Goal: Check status: Check status

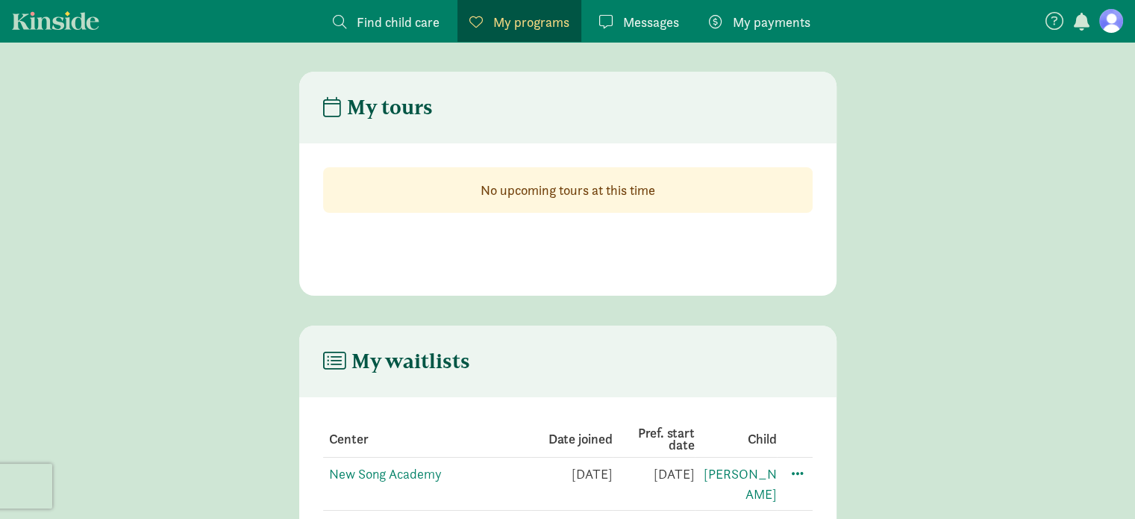
scroll to position [60, 0]
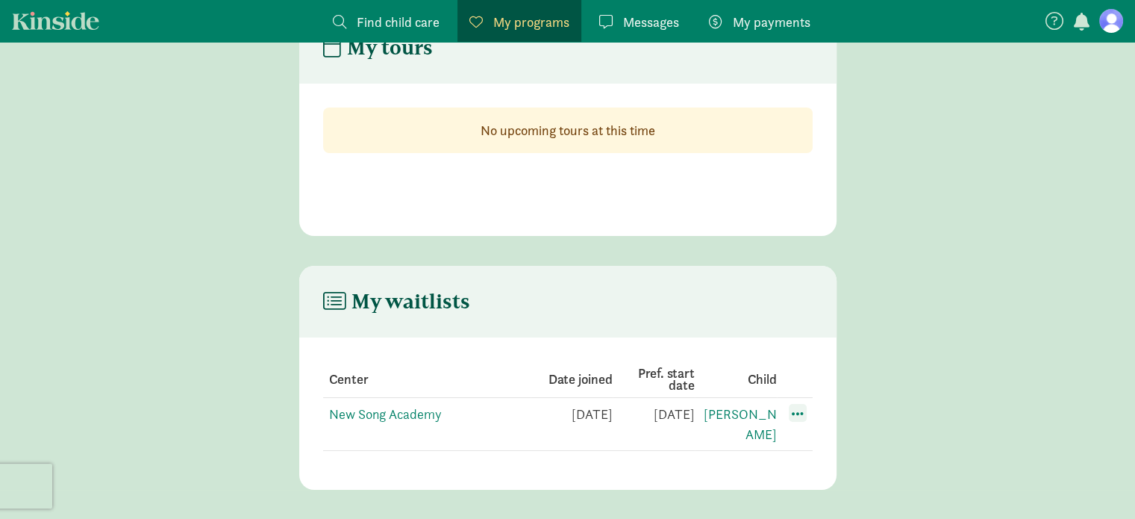
click at [794, 416] on span at bounding box center [798, 413] width 18 height 18
click at [757, 414] on link "[PERSON_NAME]" at bounding box center [740, 423] width 73 height 37
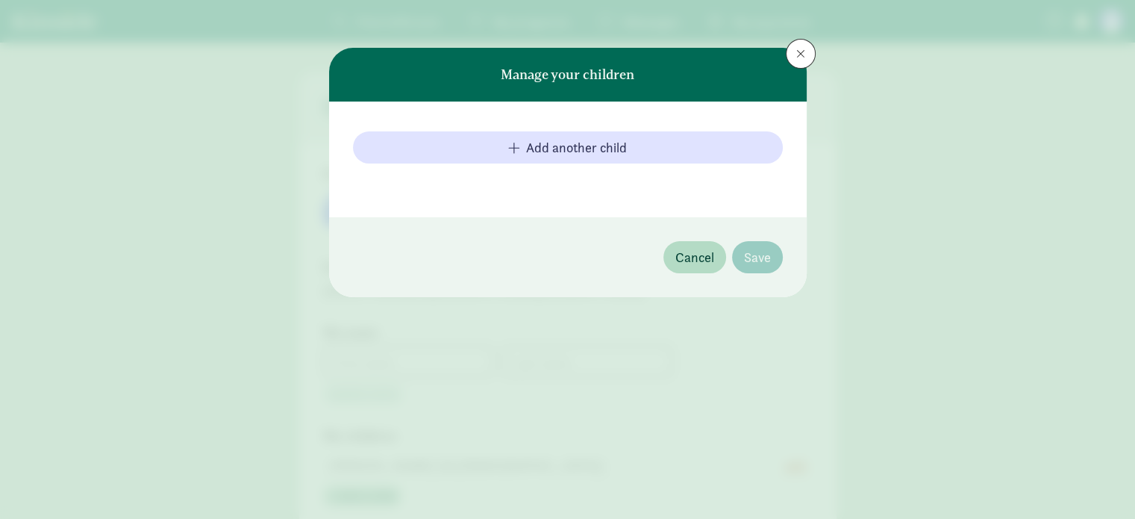
type input "[PERSON_NAME]"
type input "6478715801"
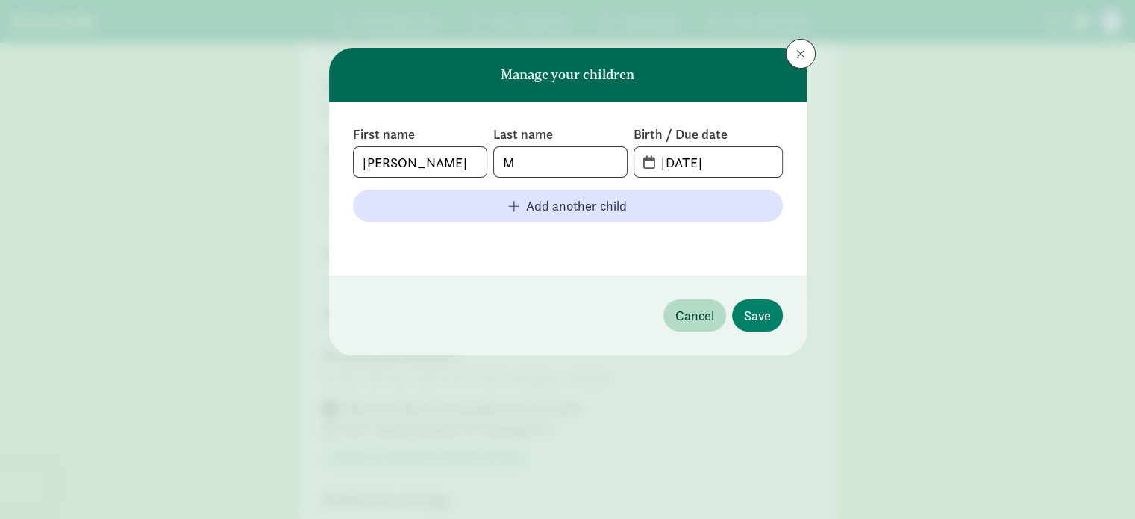
scroll to position [182, 0]
click at [707, 316] on span "Cancel" at bounding box center [694, 315] width 39 height 20
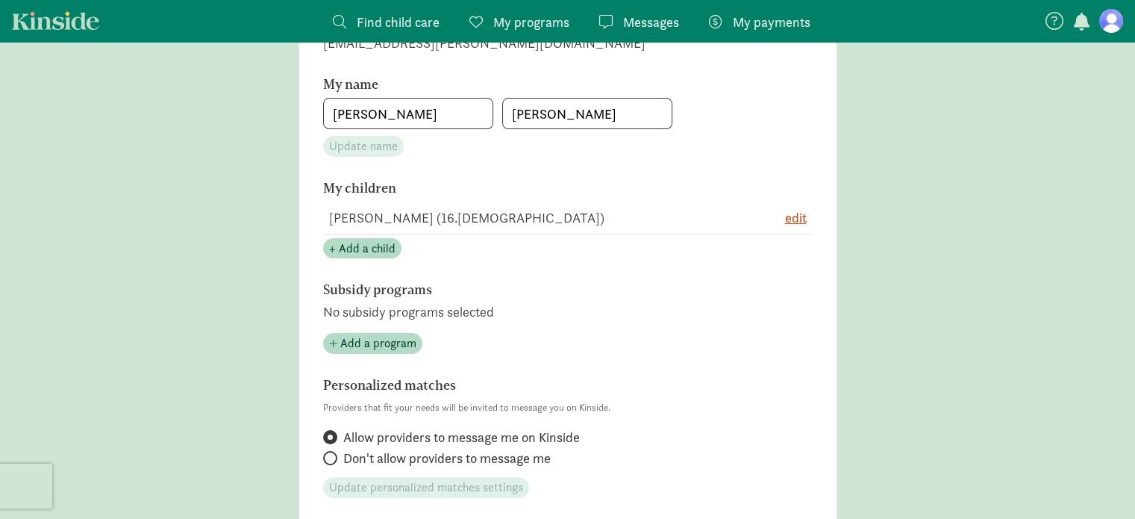
scroll to position [0, 0]
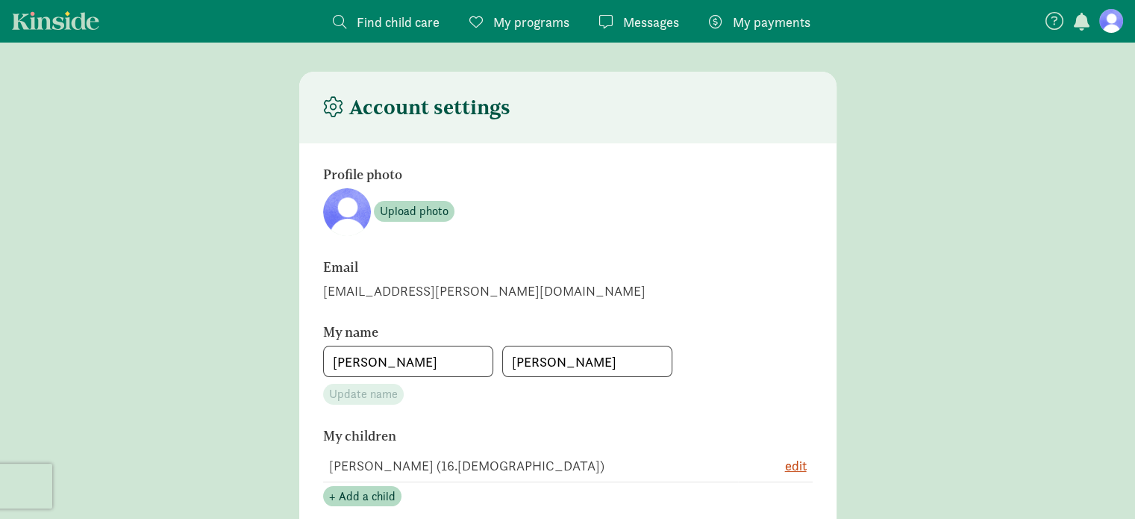
click at [524, 21] on span "My programs" at bounding box center [531, 22] width 76 height 20
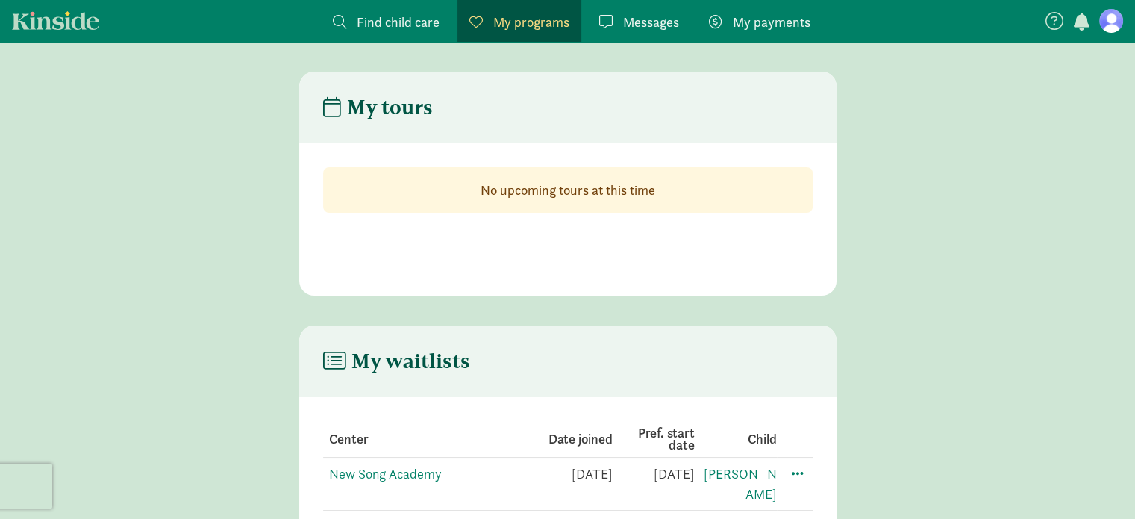
scroll to position [60, 0]
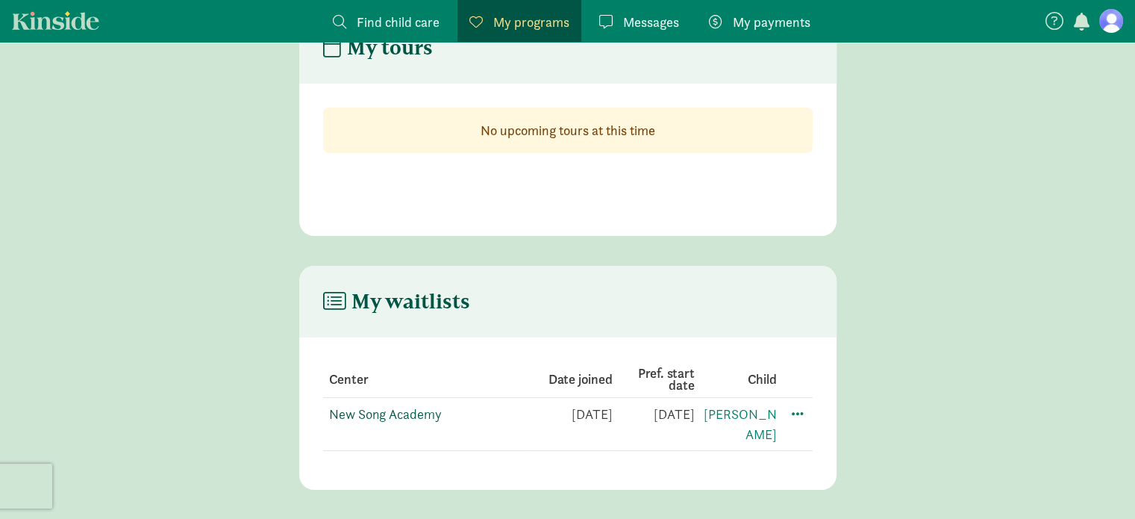
click at [410, 416] on link "New Song Academy" at bounding box center [385, 413] width 113 height 17
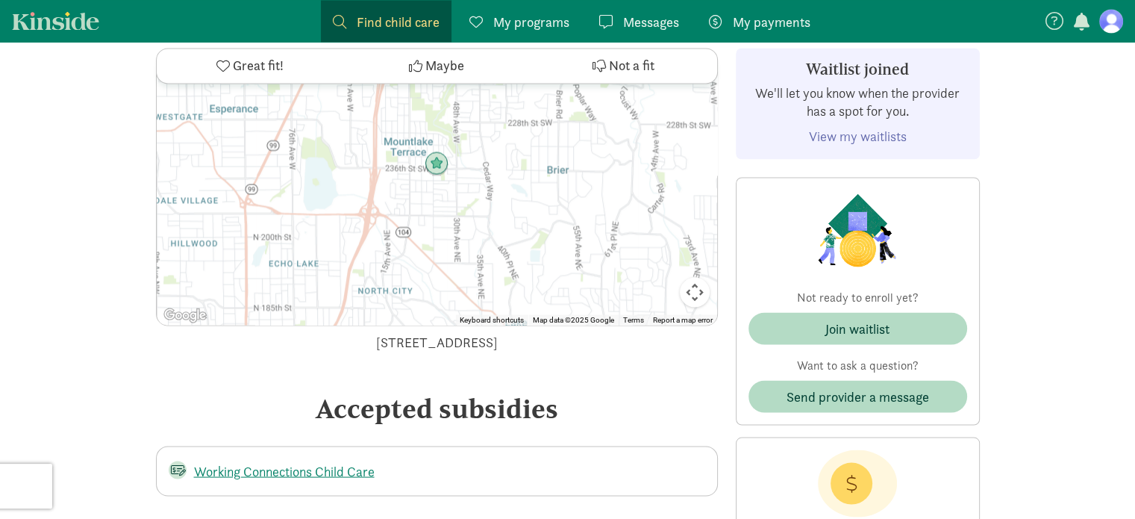
scroll to position [2661, 0]
click at [835, 137] on link "View my waitlists" at bounding box center [858, 136] width 98 height 17
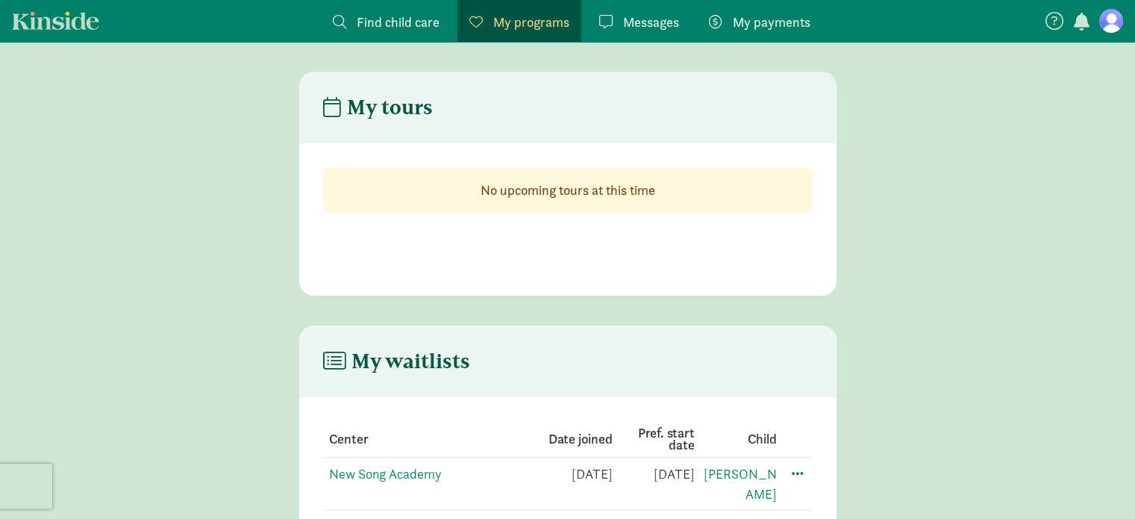
click at [1104, 29] on figure at bounding box center [1111, 21] width 24 height 24
